Goal: Information Seeking & Learning: Understand process/instructions

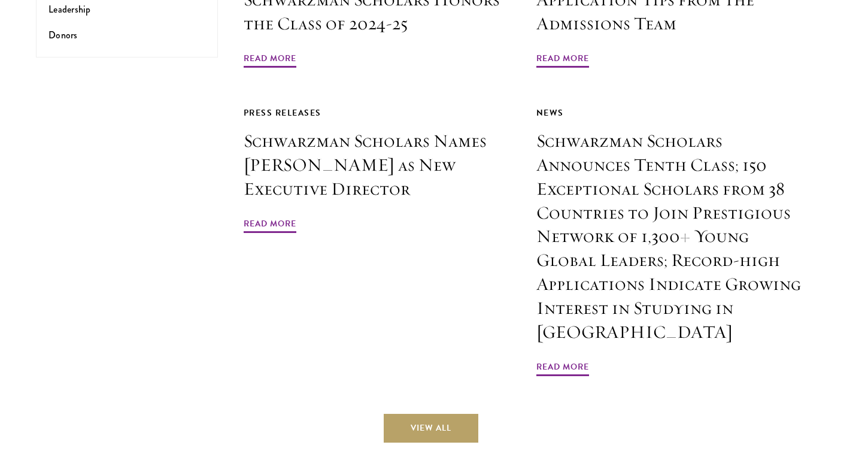
scroll to position [3168, 0]
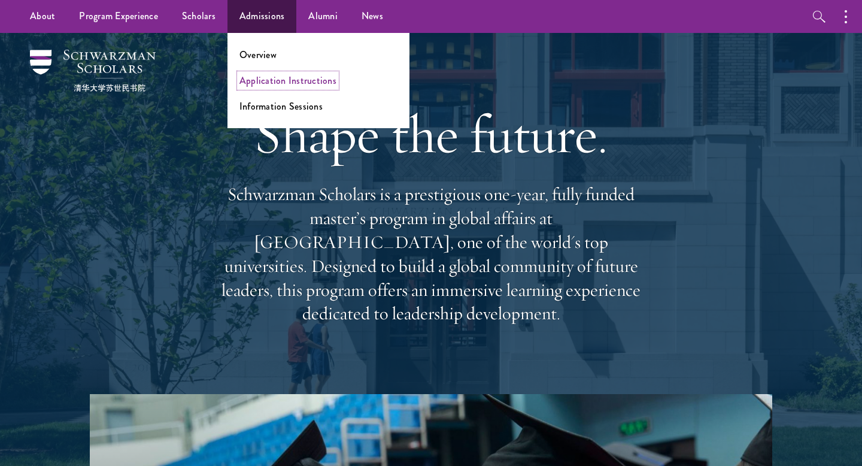
click at [285, 75] on link "Application Instructions" at bounding box center [287, 81] width 97 height 14
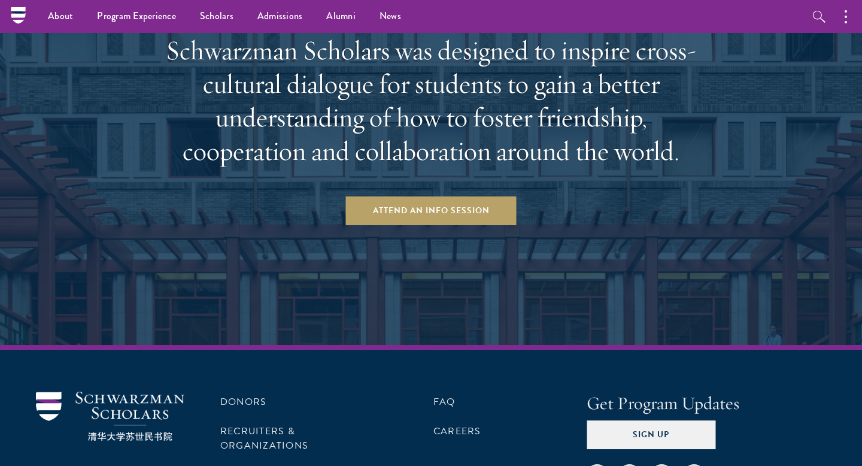
scroll to position [1823, 0]
